Goal: Information Seeking & Learning: Learn about a topic

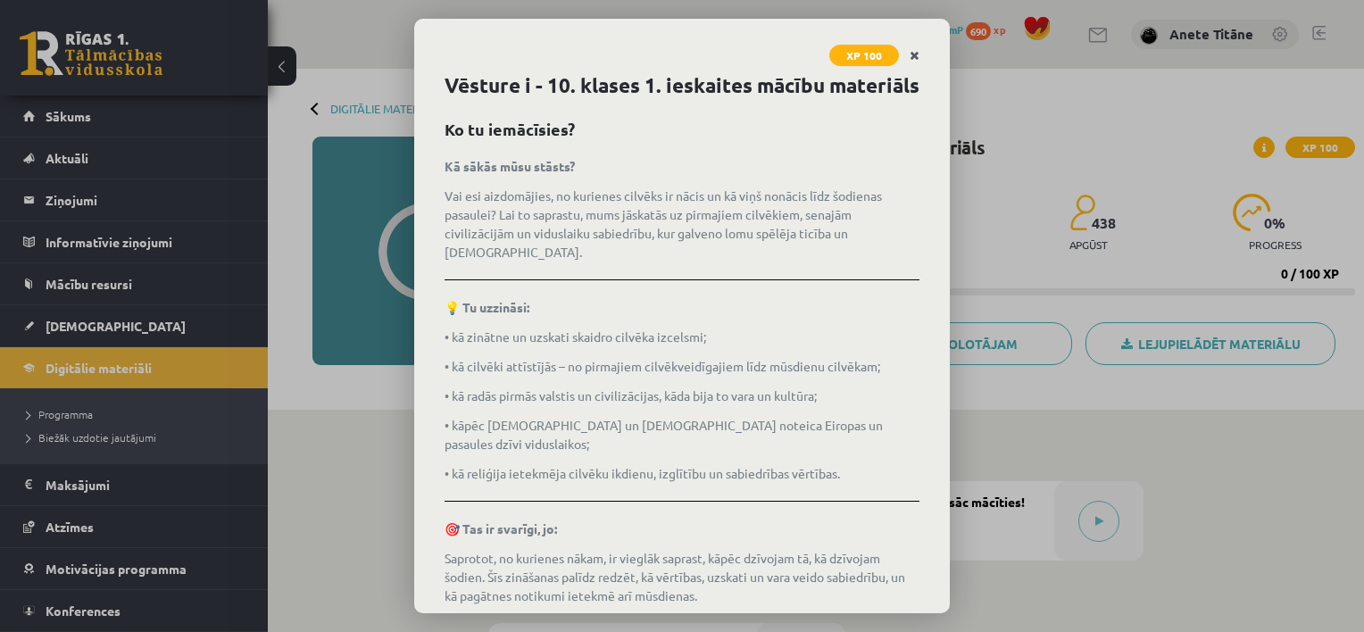
click at [903, 51] on link "Close" at bounding box center [914, 55] width 31 height 35
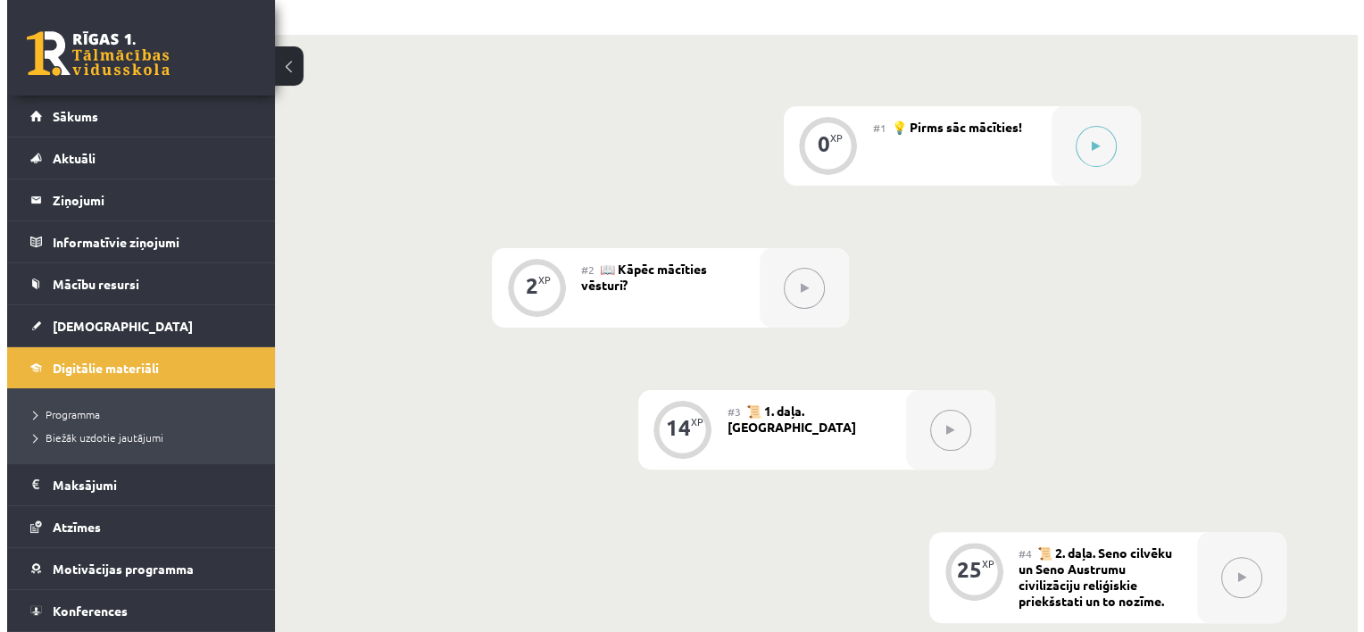
scroll to position [268, 0]
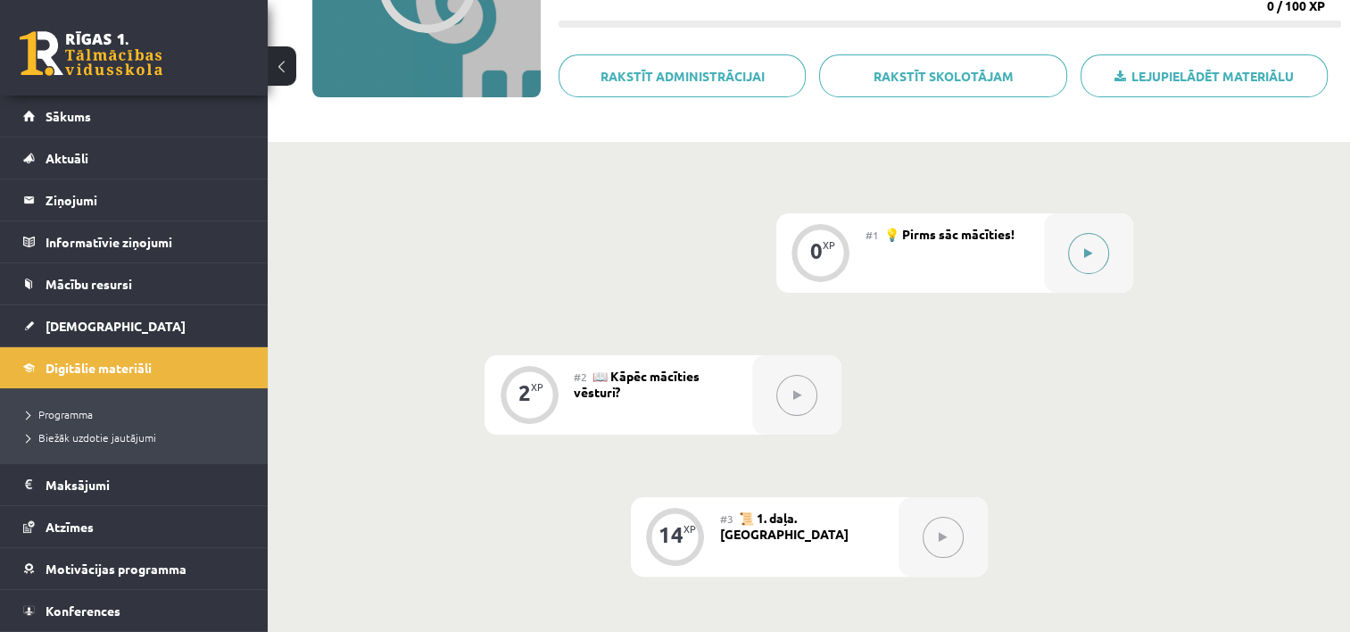
click at [1076, 250] on button at bounding box center [1088, 253] width 41 height 41
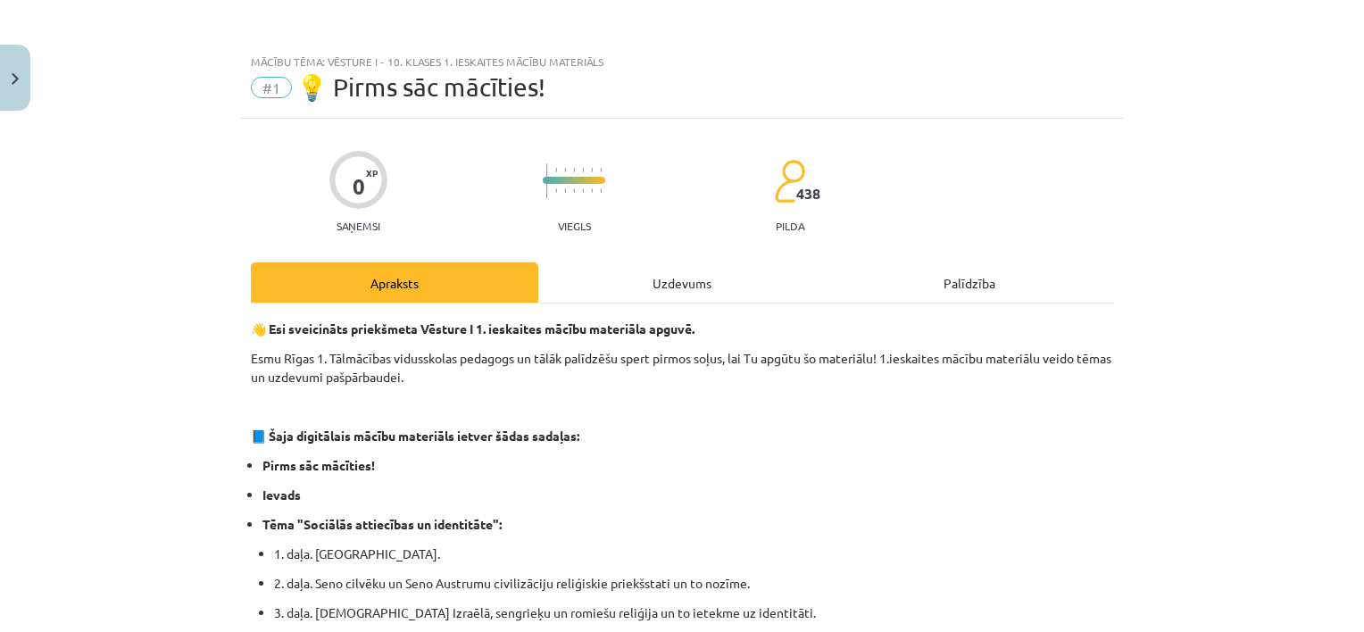
click at [657, 274] on div "Uzdevums" at bounding box center [681, 282] width 287 height 40
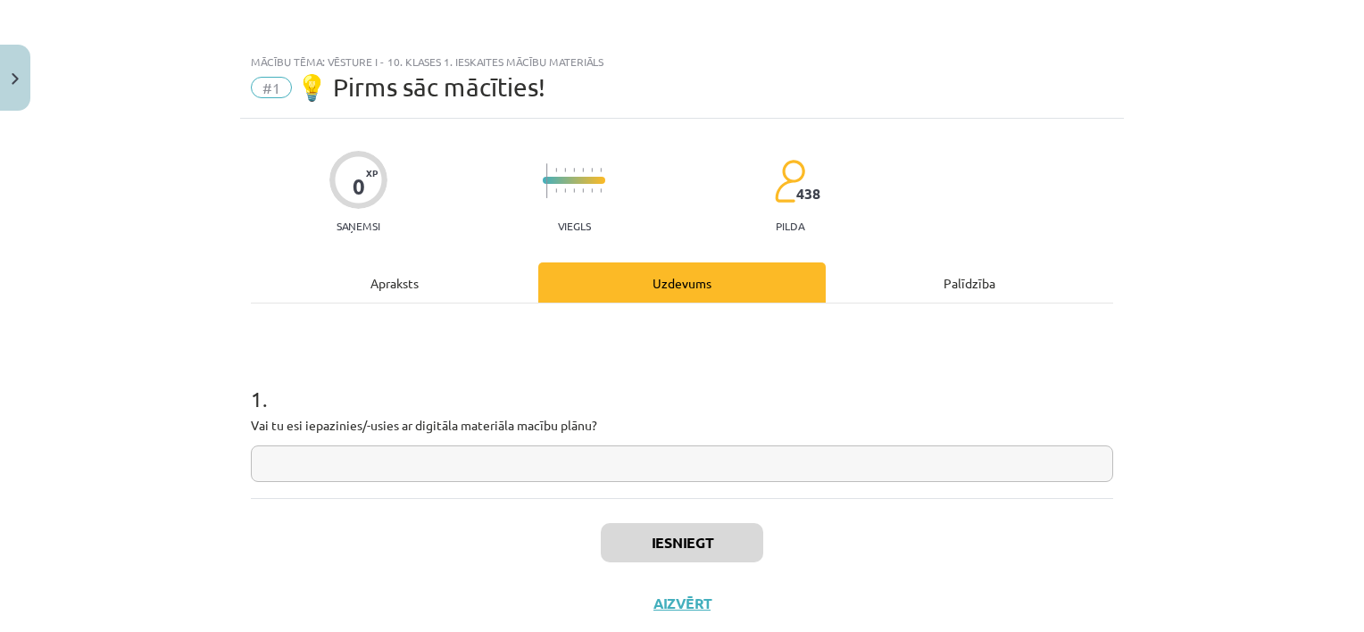
scroll to position [45, 0]
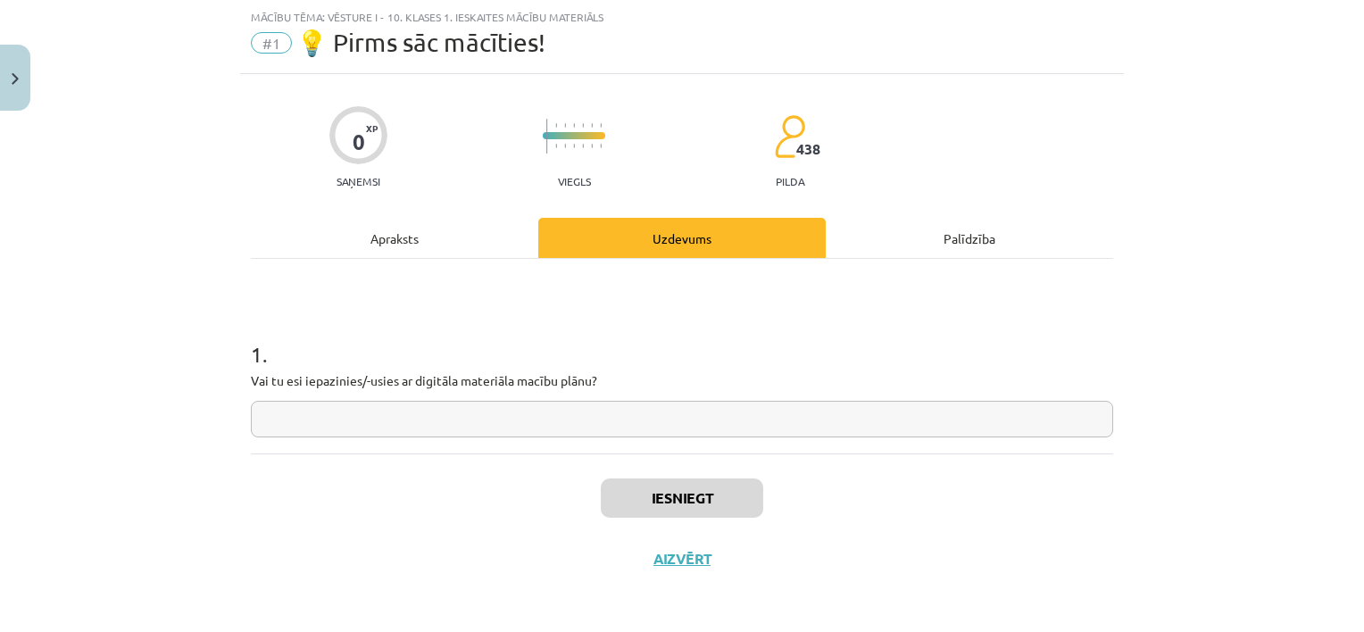
click at [575, 425] on input "text" at bounding box center [682, 419] width 862 height 37
type input "***"
click at [691, 500] on button "Iesniegt" at bounding box center [682, 497] width 162 height 39
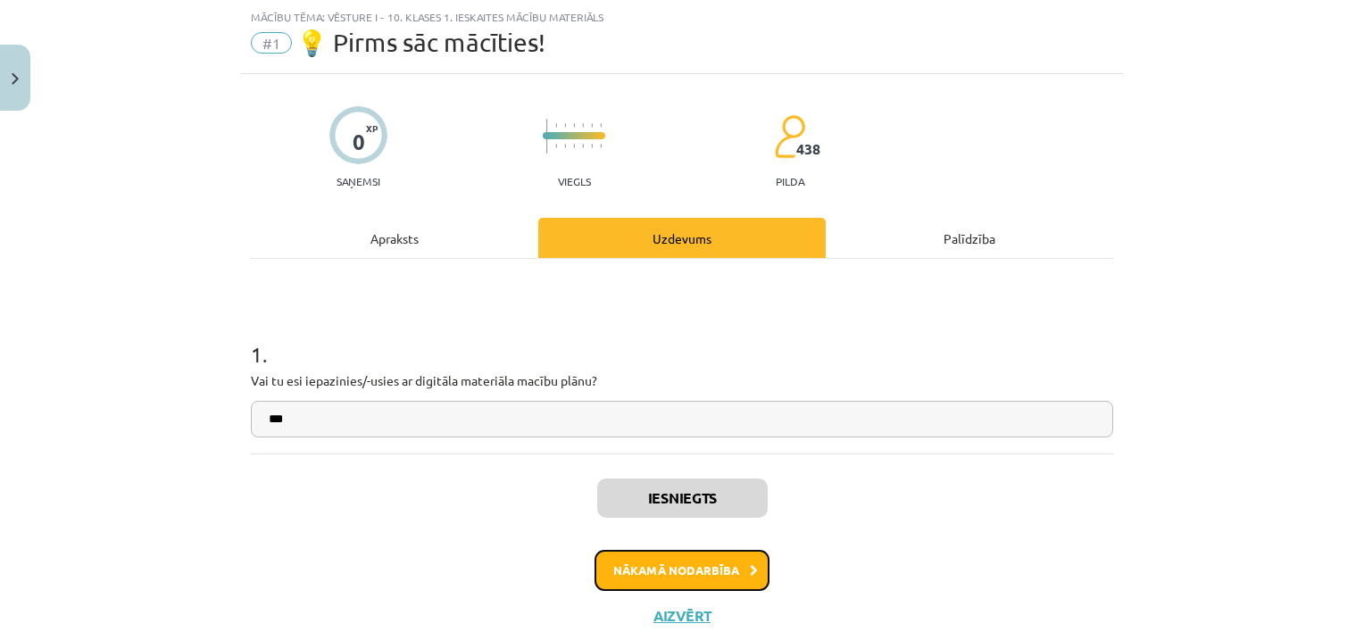
click at [703, 571] on button "Nākamā nodarbība" at bounding box center [681, 570] width 175 height 41
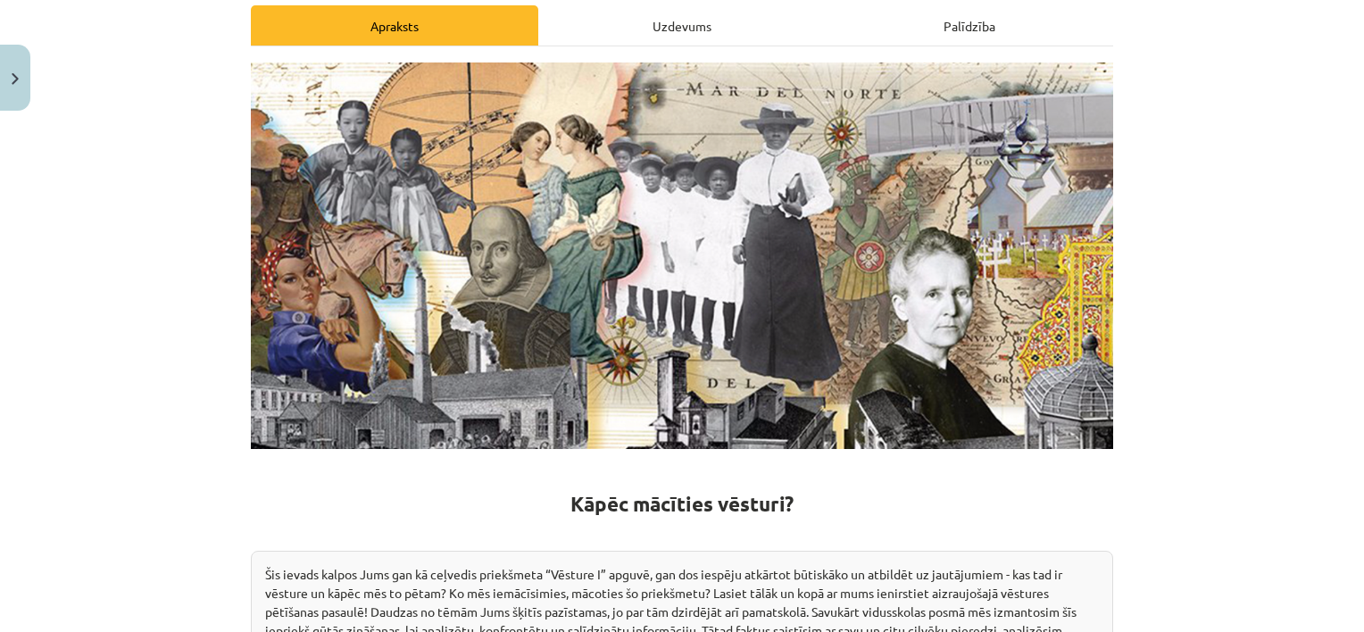
scroll to position [211, 0]
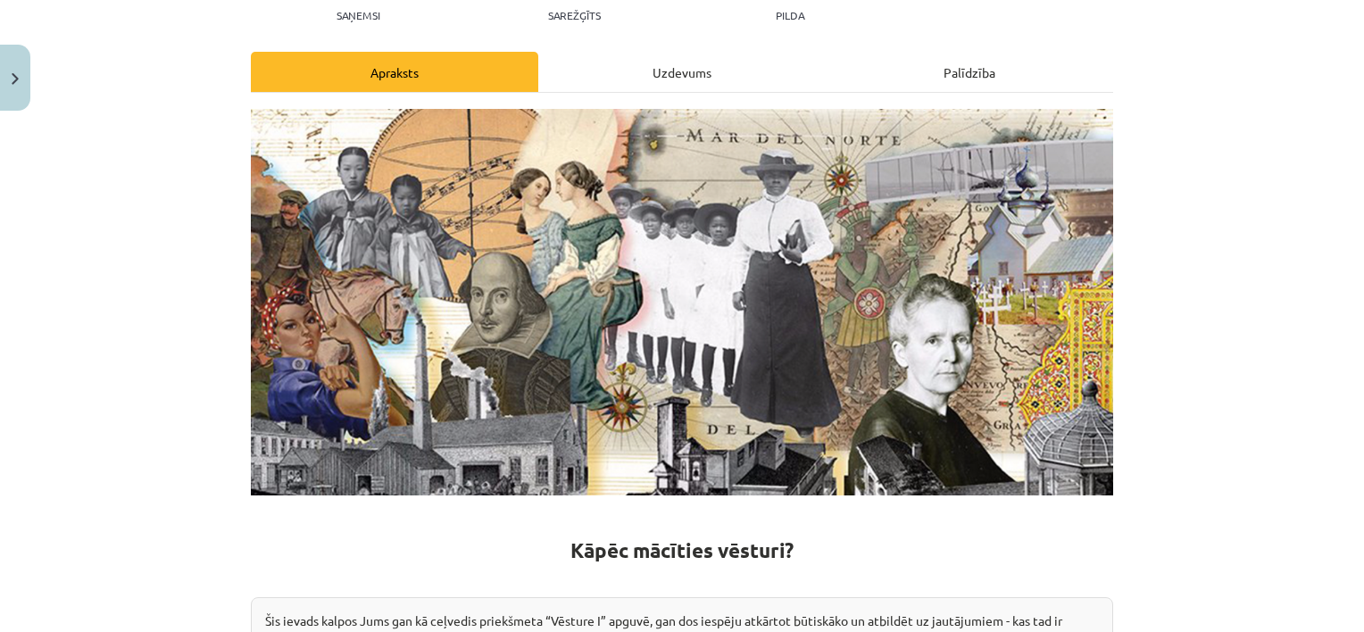
click at [835, 218] on img at bounding box center [682, 302] width 862 height 386
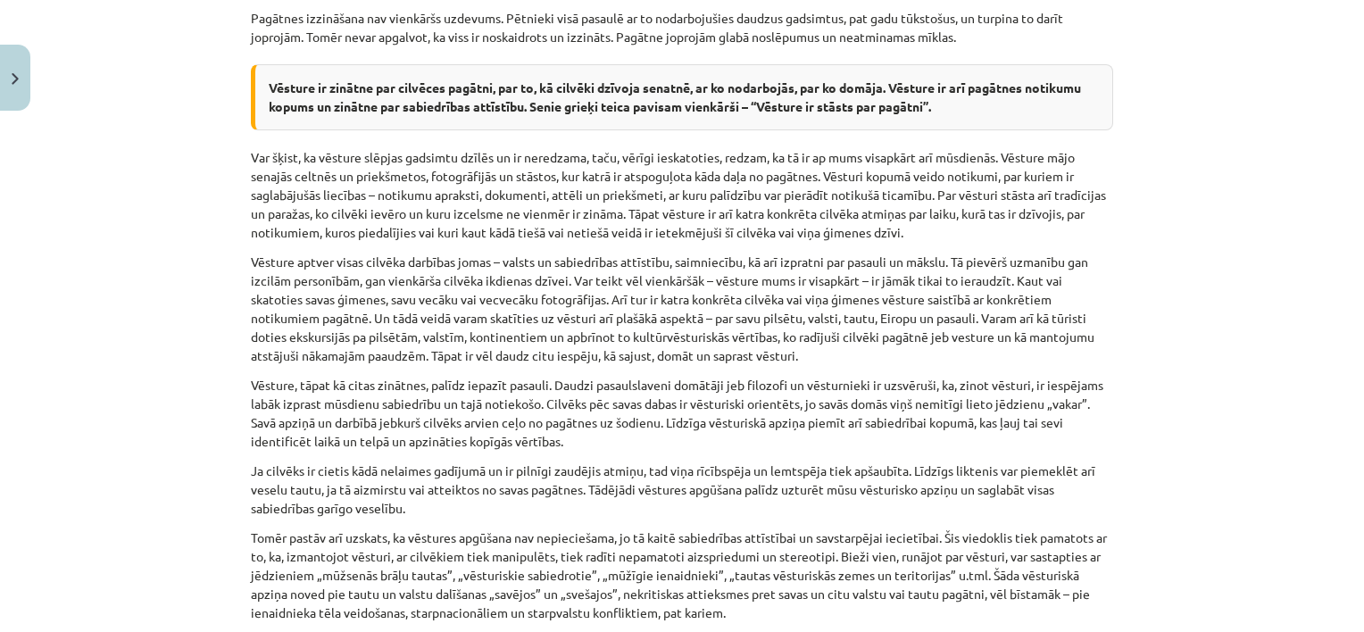
scroll to position [1192, 0]
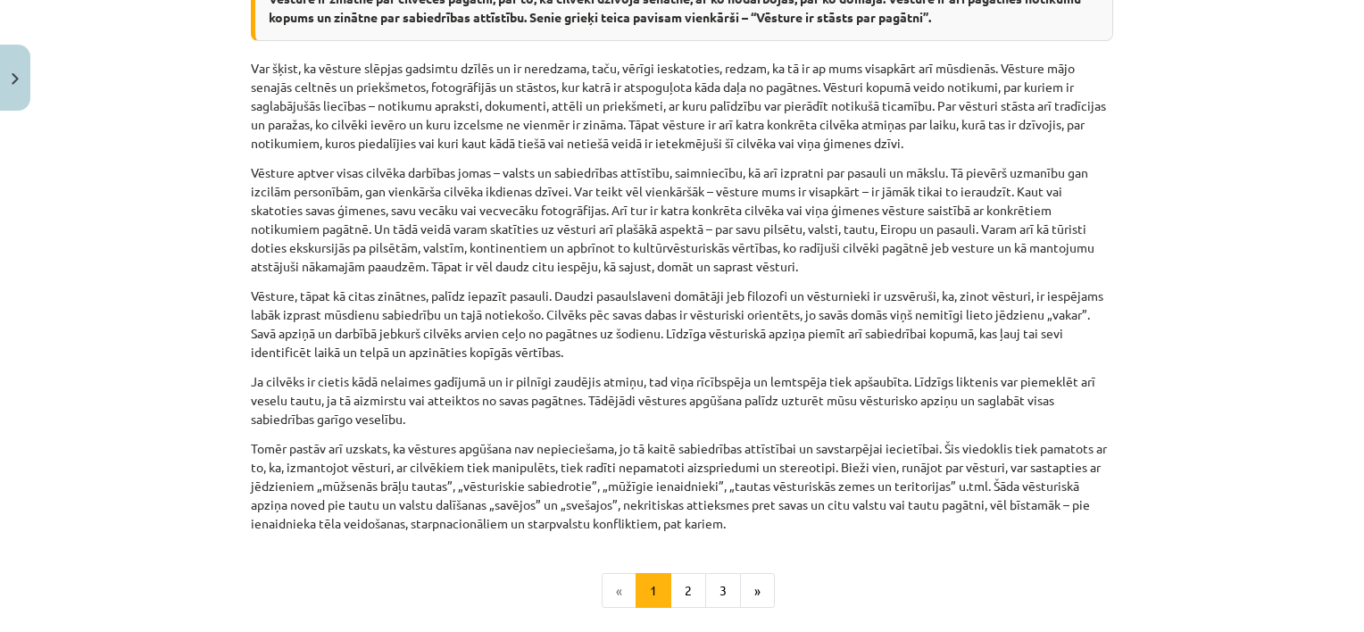
drag, startPoint x: 1108, startPoint y: 377, endPoint x: 1057, endPoint y: 408, distance: 59.7
click at [687, 586] on button "2" at bounding box center [688, 591] width 36 height 36
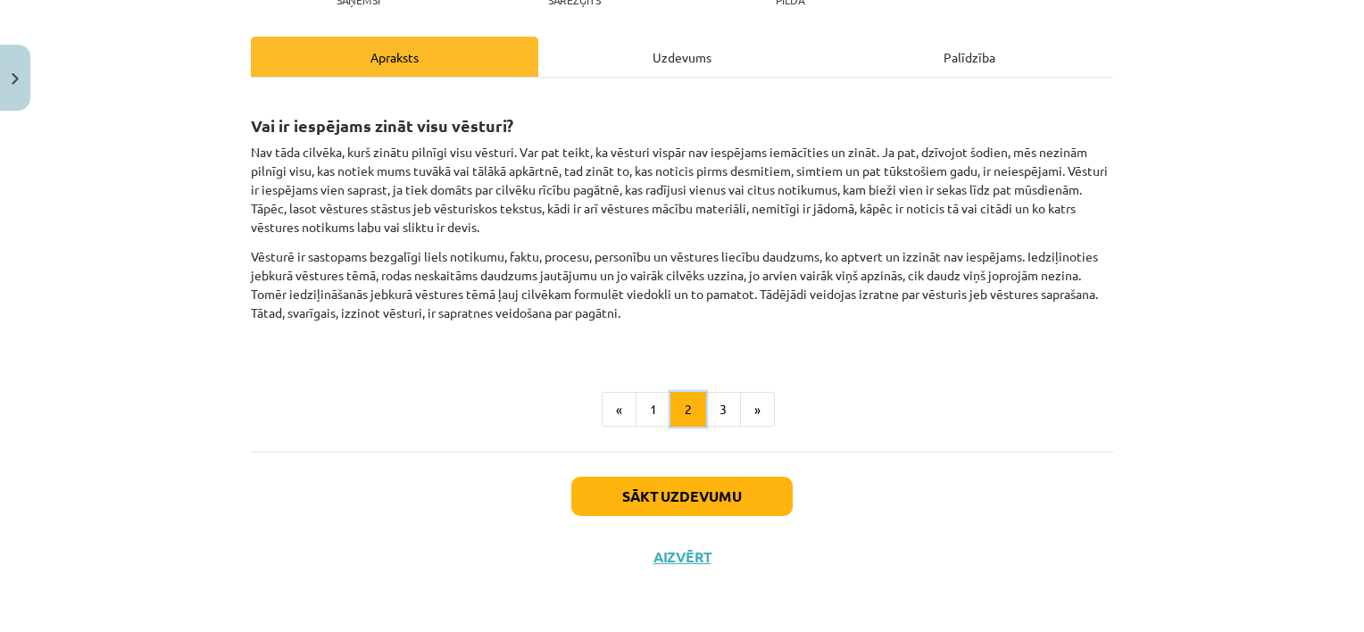
scroll to position [225, 0]
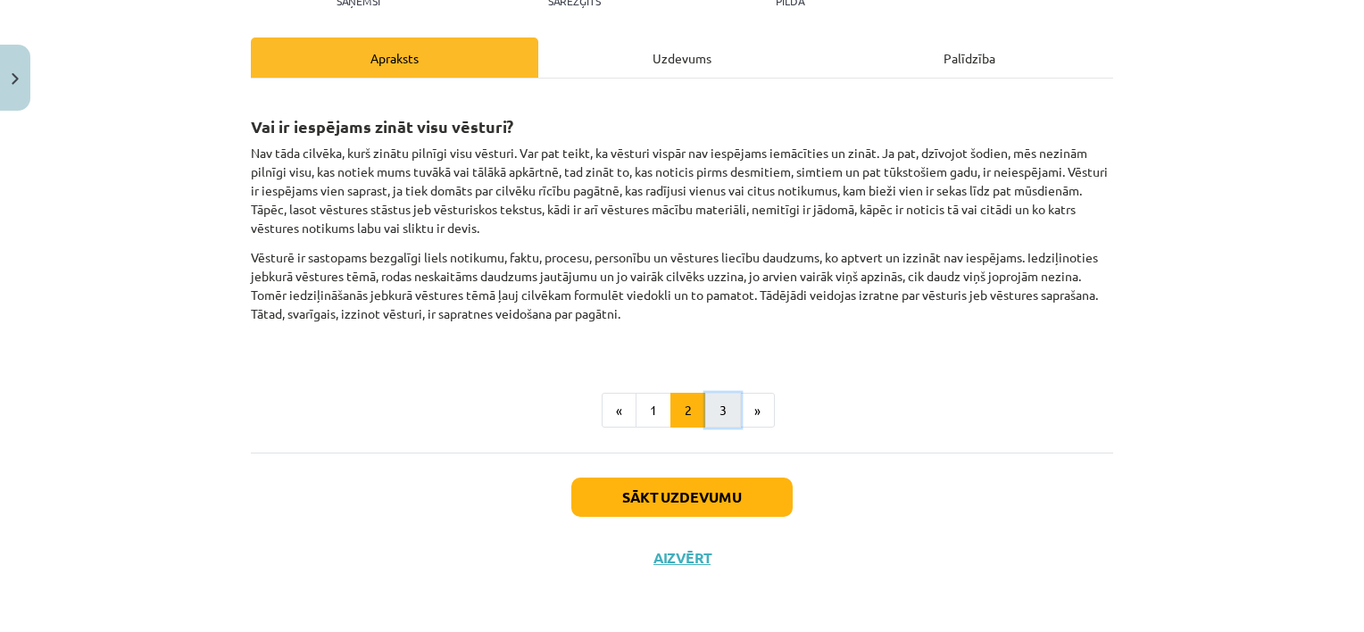
click at [710, 417] on button "3" at bounding box center [723, 411] width 36 height 36
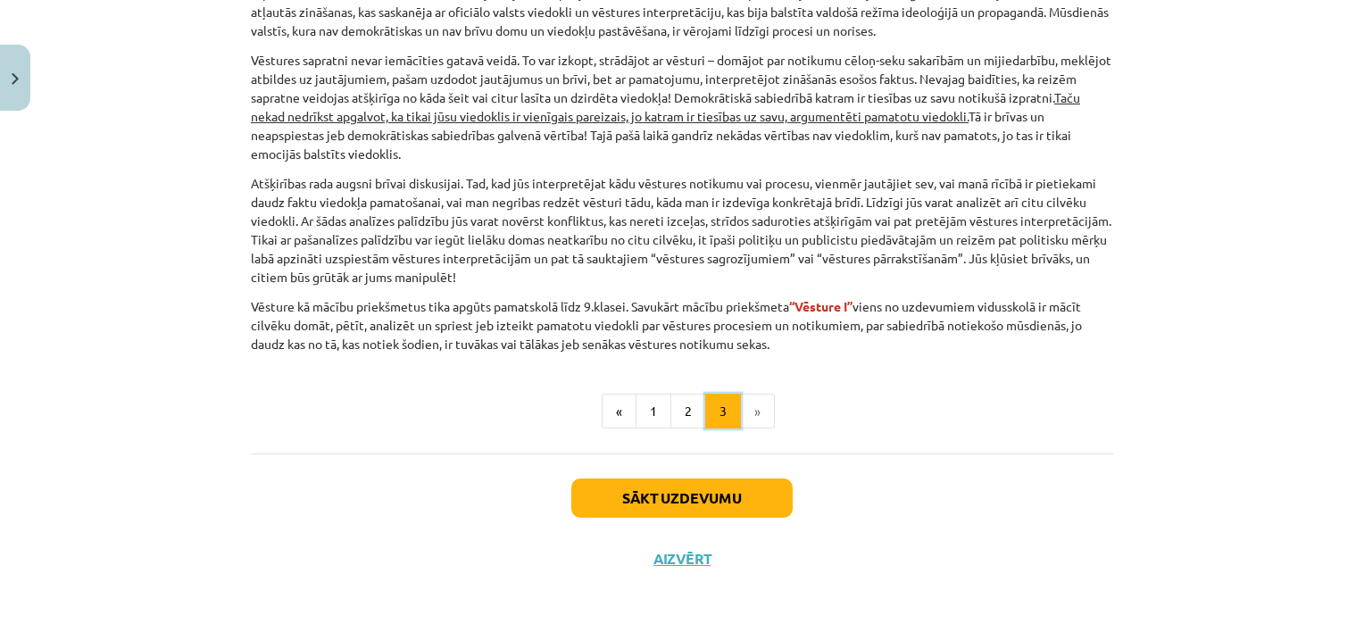
scroll to position [821, 0]
click at [740, 482] on button "Sākt uzdevumu" at bounding box center [681, 497] width 221 height 39
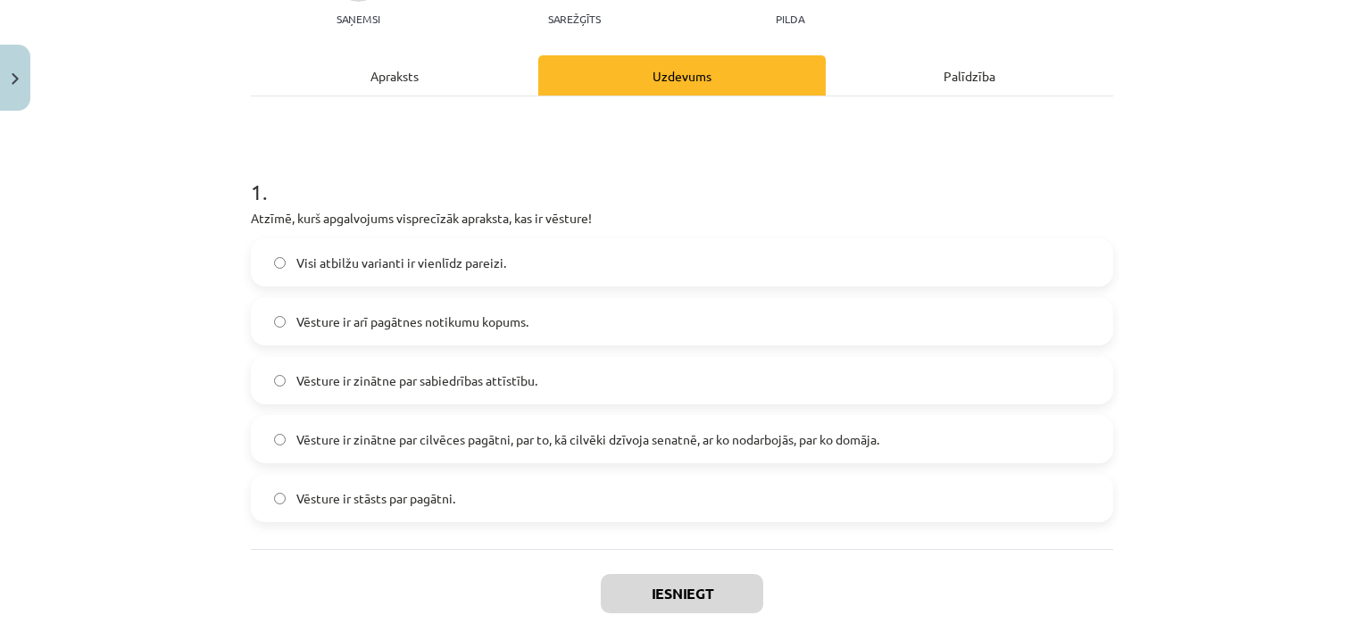
scroll to position [223, 0]
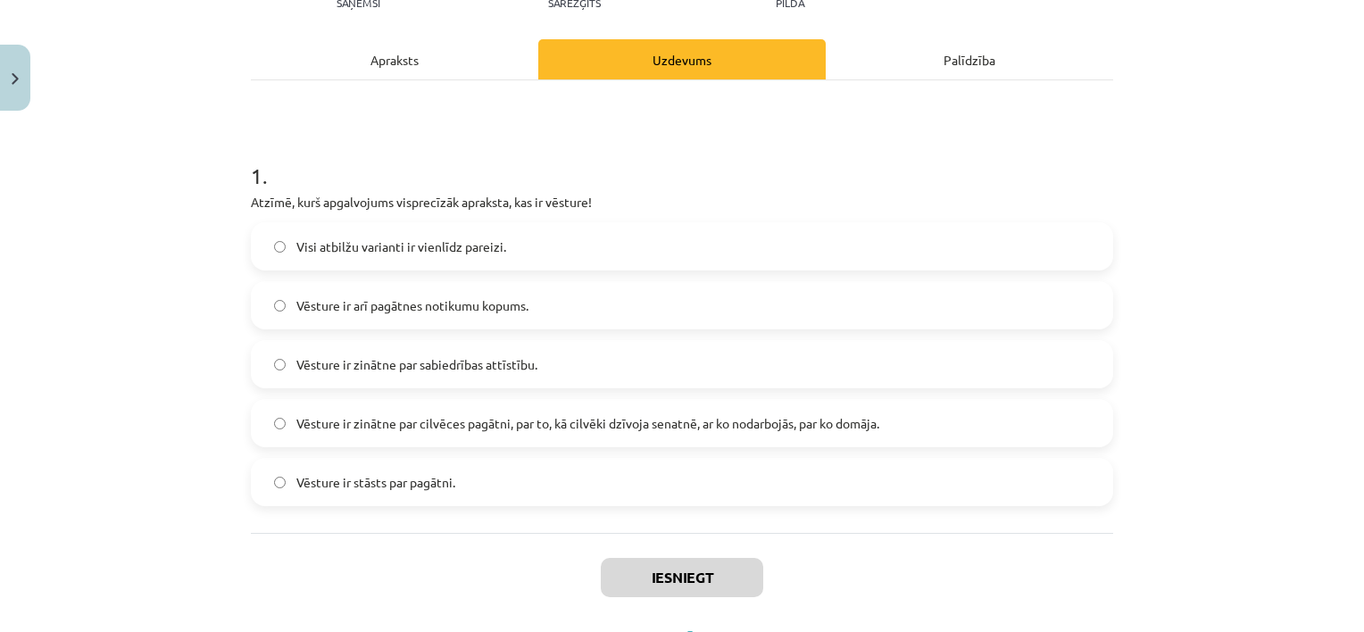
click at [805, 428] on span "Vēsture ir zinātne par cilvēces pagātni, par to, kā cilvēki dzīvoja senatnē, ar…" at bounding box center [587, 423] width 583 height 19
click at [571, 250] on label "Visi atbilžu varianti ir vienlīdz pareizi." at bounding box center [682, 246] width 859 height 45
click at [628, 573] on button "Iesniegt" at bounding box center [682, 577] width 162 height 39
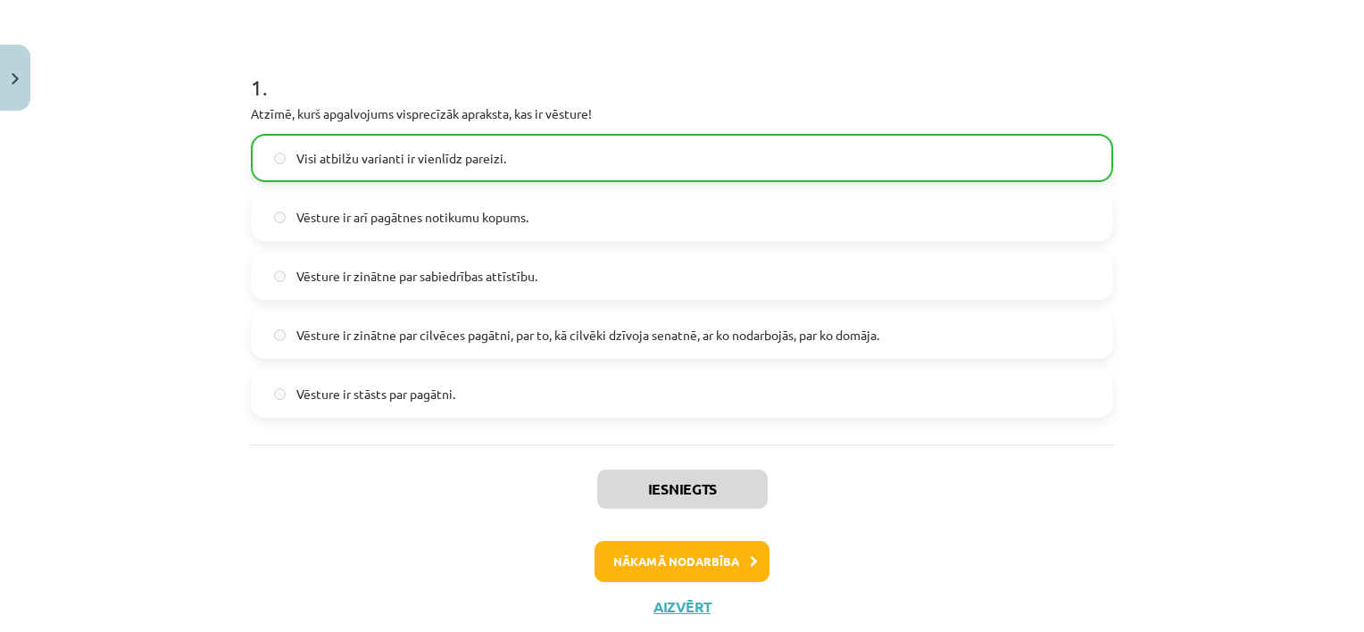
scroll to position [312, 0]
click at [596, 557] on button "Nākamā nodarbība" at bounding box center [681, 560] width 175 height 41
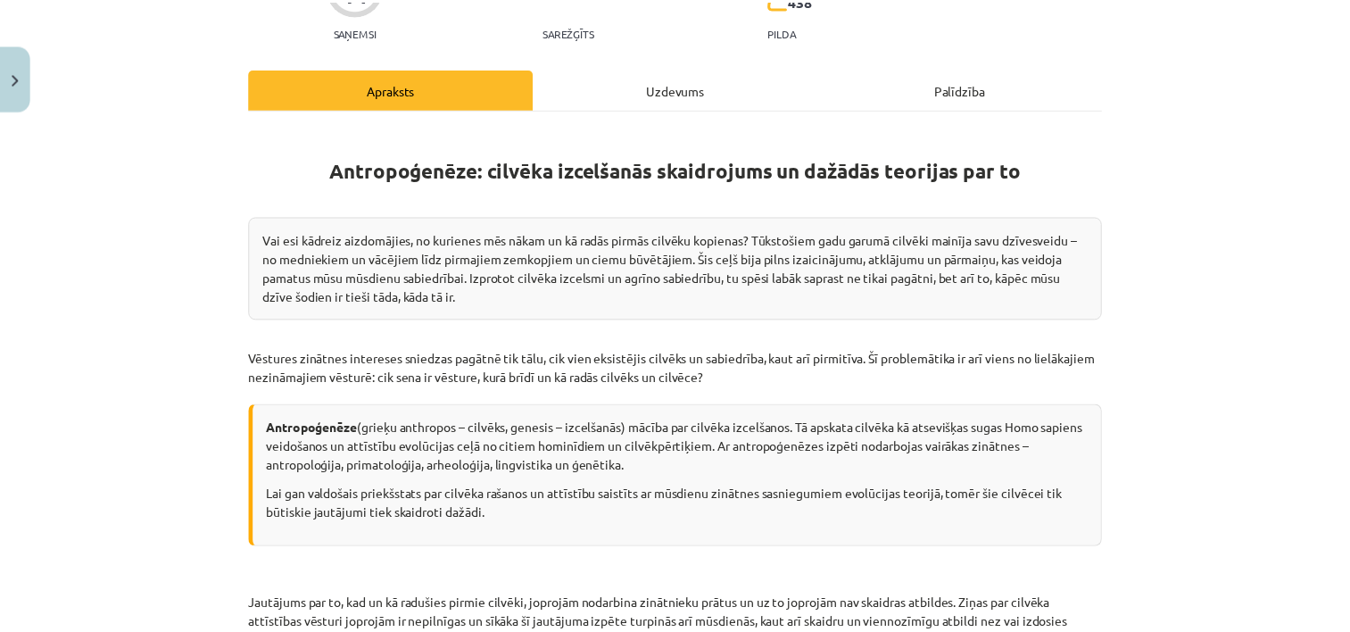
scroll to position [268, 0]
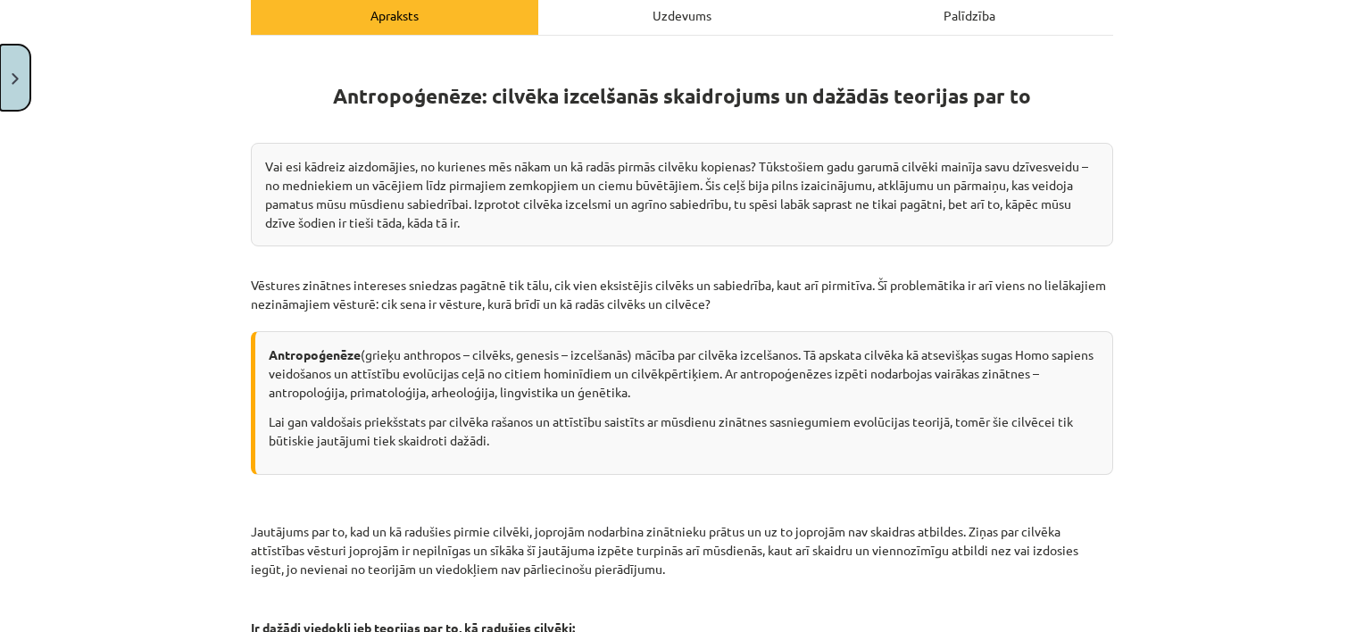
click at [14, 85] on button "Close" at bounding box center [15, 78] width 30 height 66
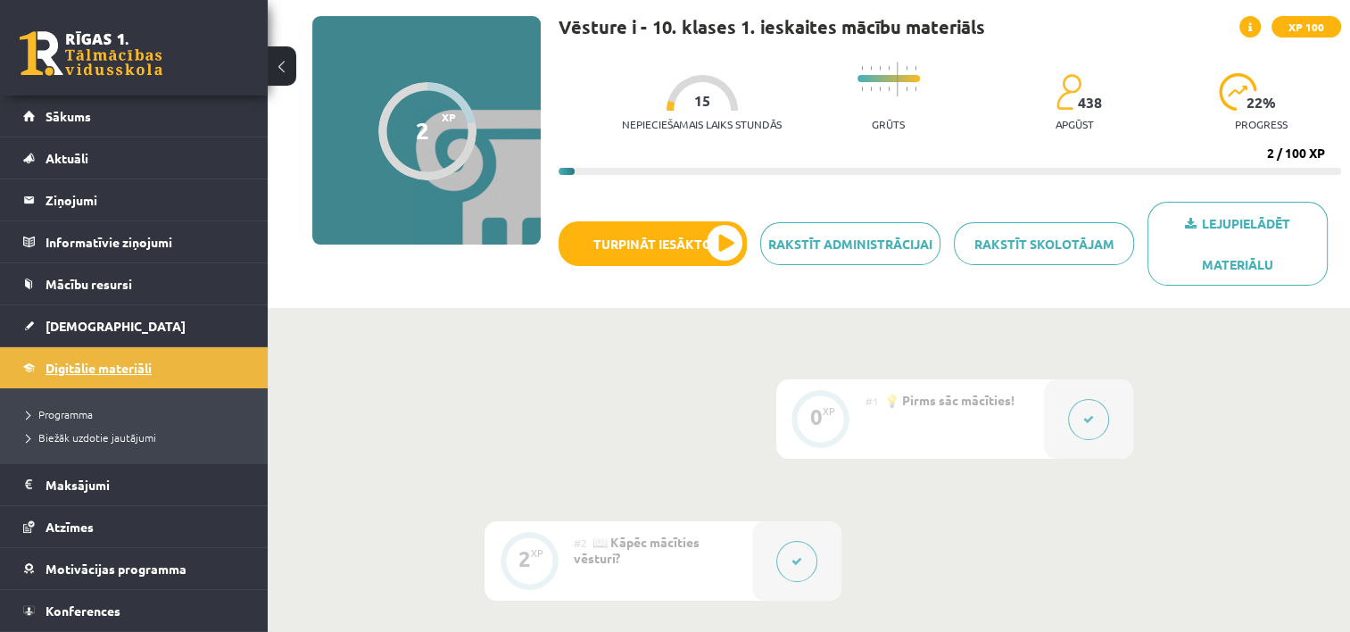
scroll to position [89, 0]
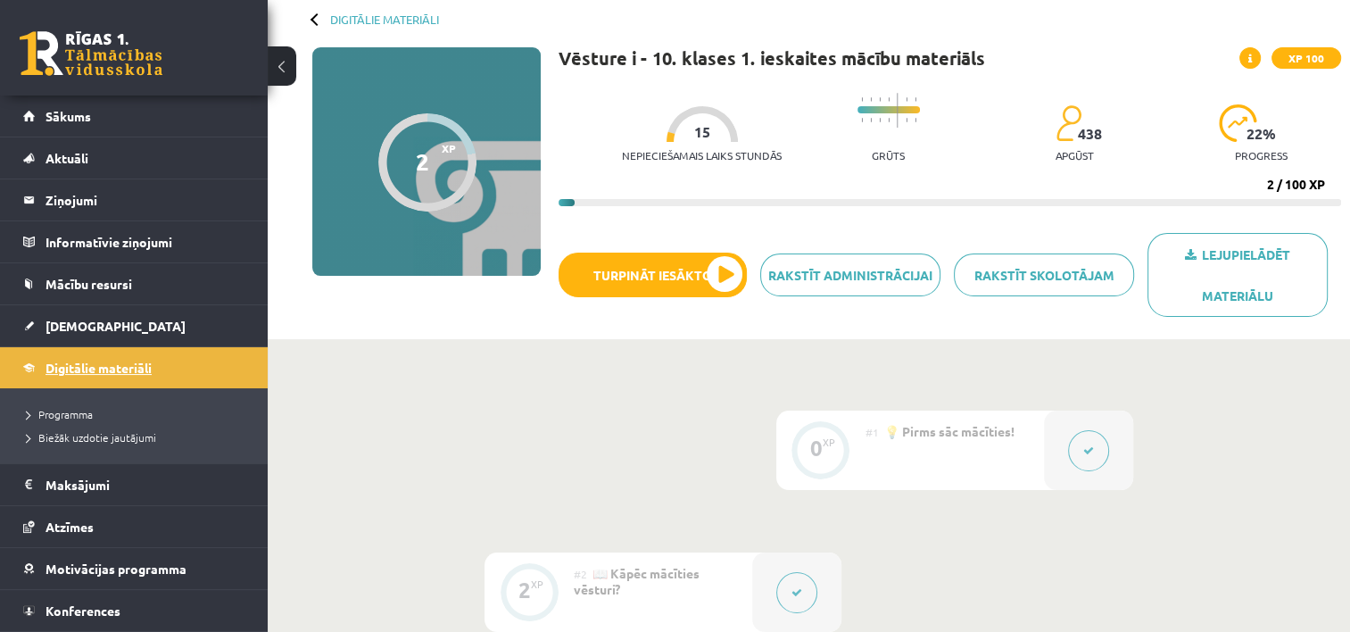
click at [83, 361] on span "Digitālie materiāli" at bounding box center [99, 368] width 106 height 16
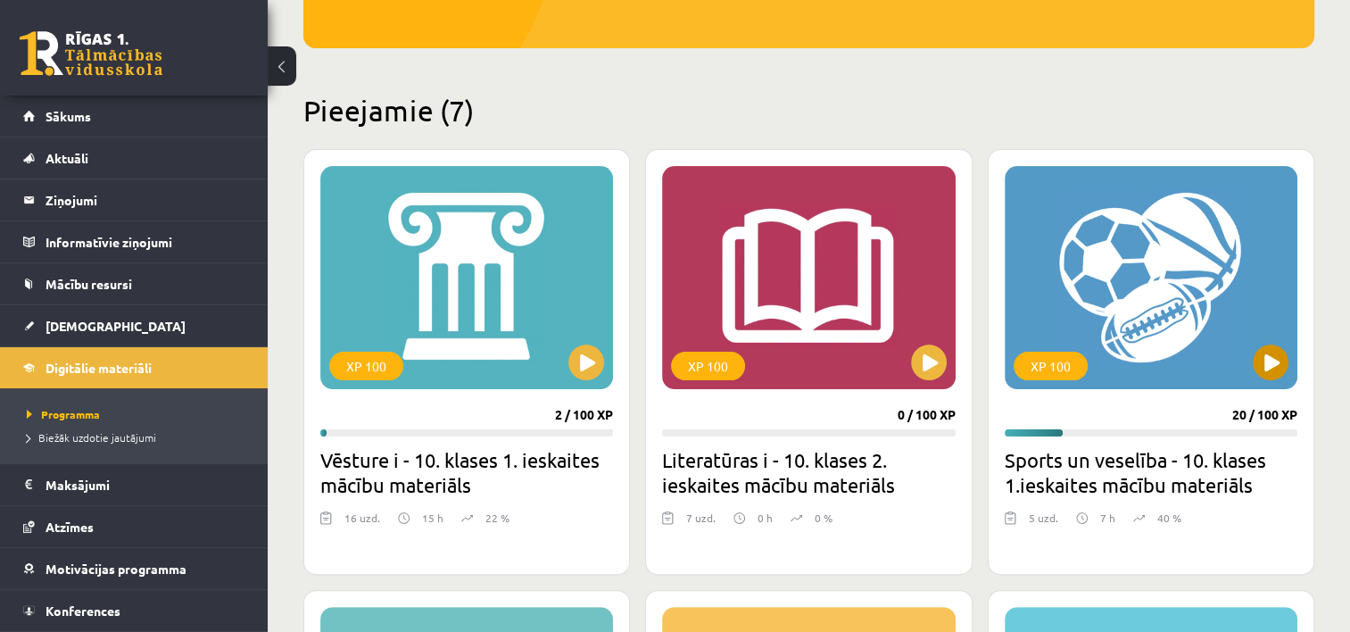
scroll to position [361, 0]
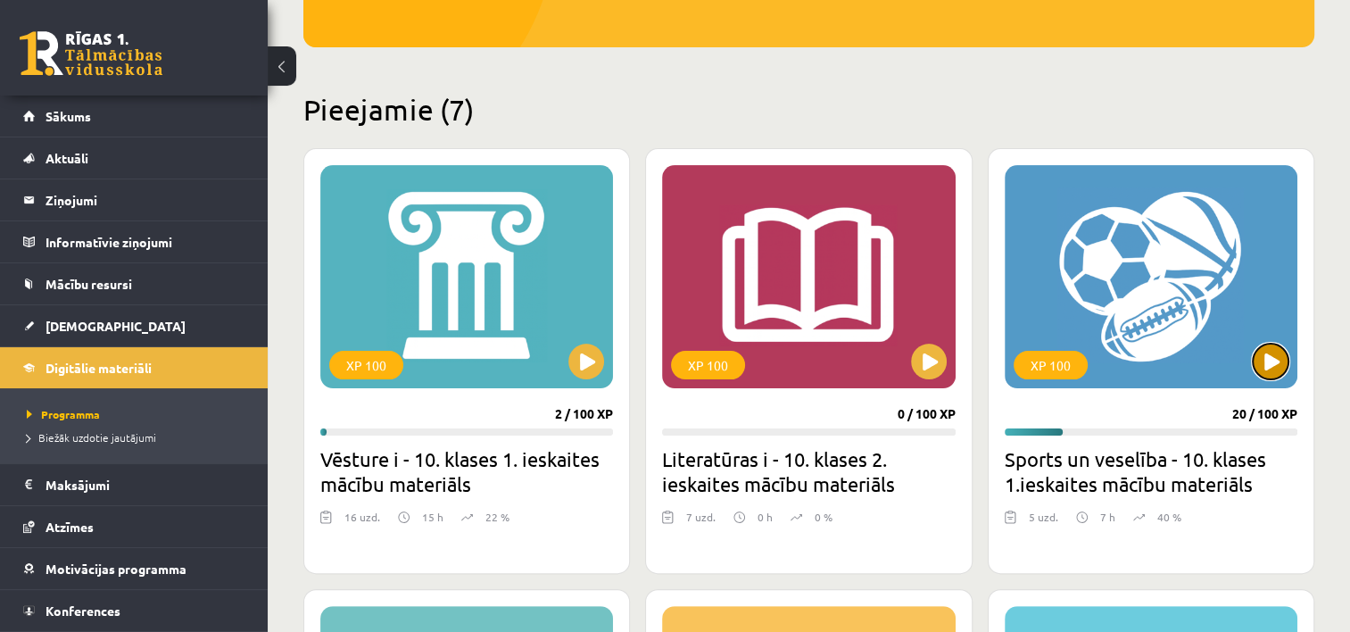
click at [1267, 353] on button at bounding box center [1271, 362] width 36 height 36
